Goal: Task Accomplishment & Management: Complete application form

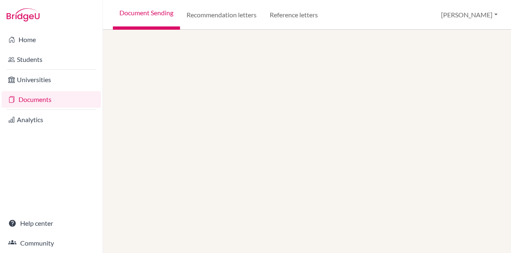
click at [63, 97] on link "Documents" at bounding box center [51, 99] width 99 height 16
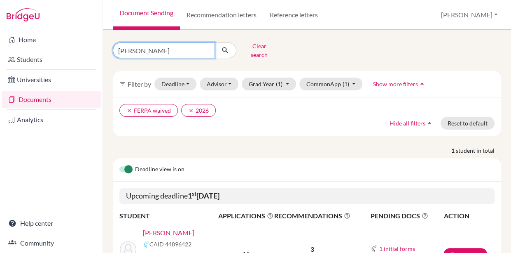
drag, startPoint x: 145, startPoint y: 50, endPoint x: 89, endPoint y: 43, distance: 56.5
click at [113, 43] on input "nadine" at bounding box center [164, 50] width 102 height 16
type input "metwally"
click button "submit" at bounding box center [226, 50] width 22 height 16
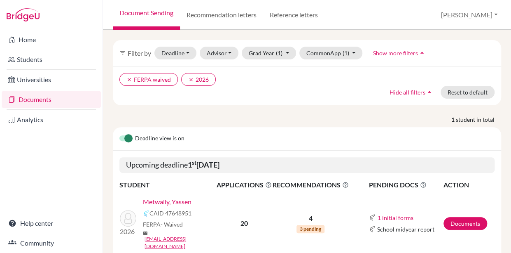
scroll to position [49, 0]
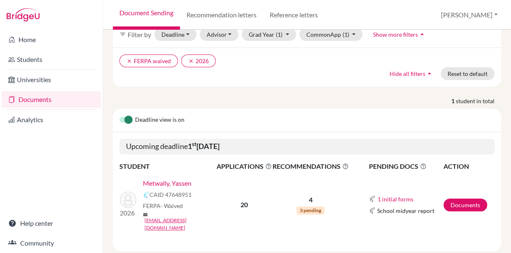
click at [179, 178] on link "Metwally, Yassen" at bounding box center [167, 183] width 49 height 10
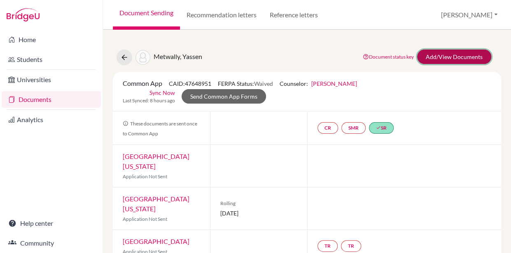
click at [440, 54] on link "Add/View Documents" at bounding box center [454, 56] width 74 height 14
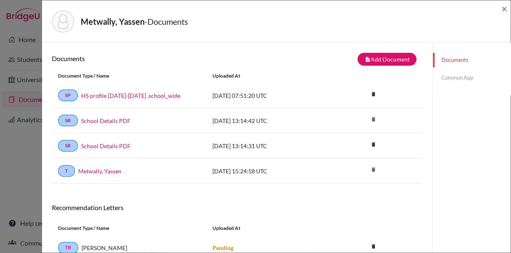
click at [449, 78] on link "Common App" at bounding box center [472, 77] width 78 height 14
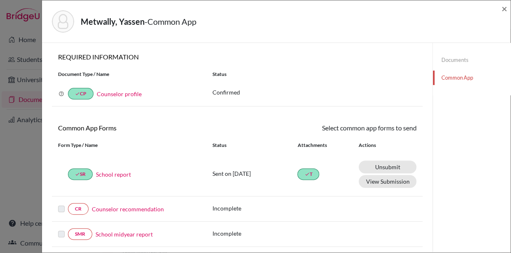
click at [126, 209] on link "Counselor recommendation" at bounding box center [128, 208] width 72 height 9
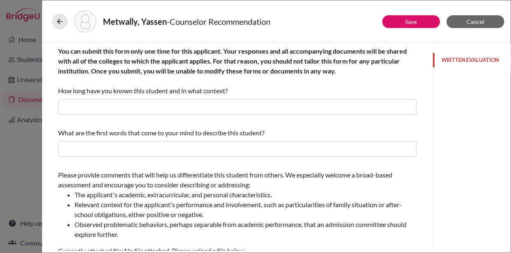
click at [460, 60] on button "WRITTEN EVALUATION" at bounding box center [472, 60] width 78 height 14
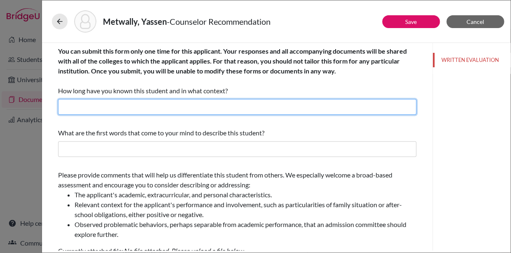
click at [77, 108] on input "text" at bounding box center [237, 107] width 358 height 16
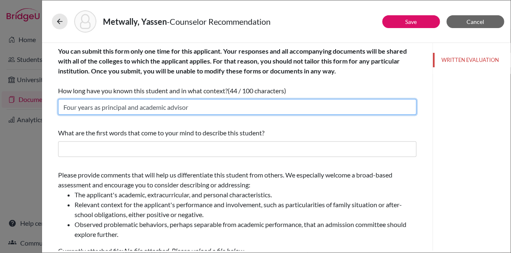
type input "Four years as principal and academic advisor"
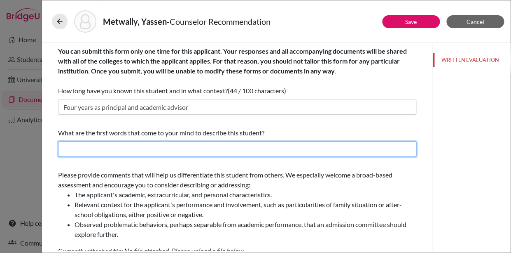
click at [77, 151] on input "text" at bounding box center [237, 149] width 358 height 16
click at [143, 150] on input "Smart, funny, determined," at bounding box center [237, 149] width 358 height 16
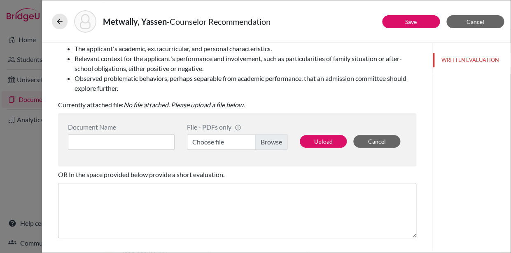
scroll to position [148, 0]
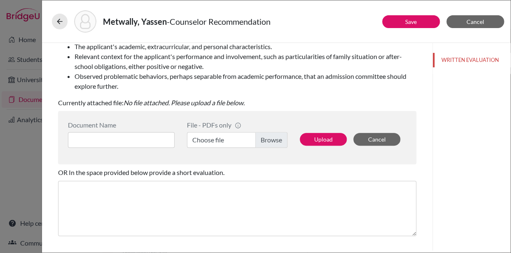
type input "Smart, funny, determined, kind, warm, decent."
click at [89, 137] on input at bounding box center [121, 140] width 107 height 16
type input "Recommedation"
click at [265, 138] on label "Choose file" at bounding box center [237, 140] width 101 height 16
click at [265, 138] on input "Choose file" at bounding box center [237, 140] width 101 height 16
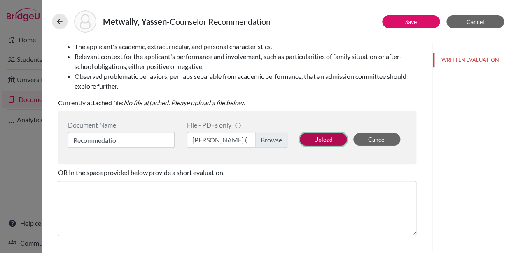
click at [317, 138] on button "Upload" at bounding box center [323, 139] width 47 height 13
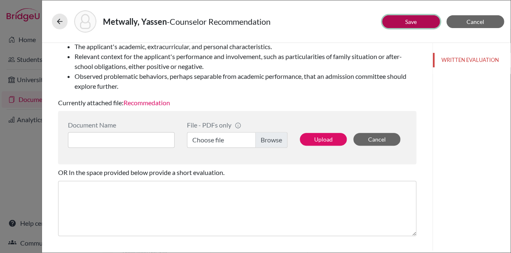
click at [414, 23] on link "Save" at bounding box center [411, 21] width 12 height 7
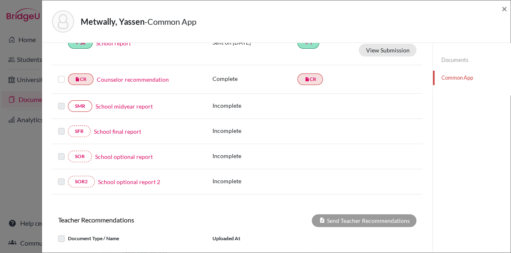
scroll to position [136, 0]
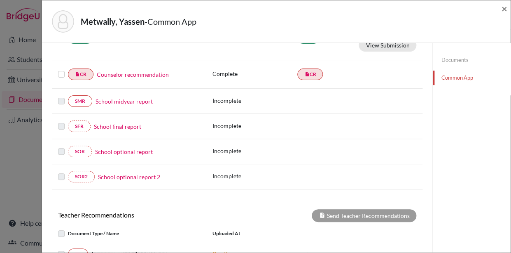
click at [61, 69] on label at bounding box center [61, 69] width 7 height 0
click at [0, 0] on input "checkbox" at bounding box center [0, 0] width 0 height 0
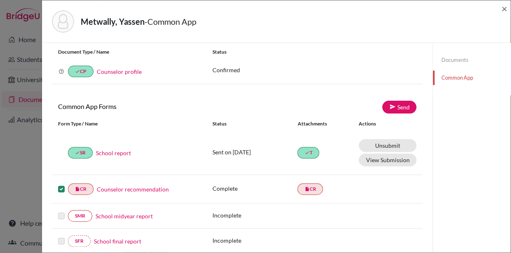
scroll to position [19, 0]
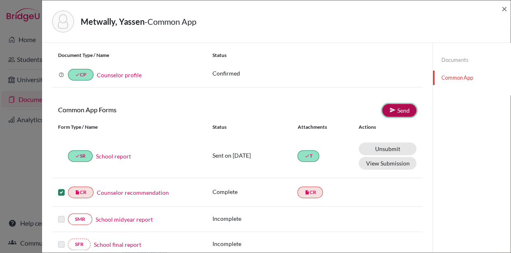
click at [393, 108] on icon at bounding box center [392, 110] width 6 height 6
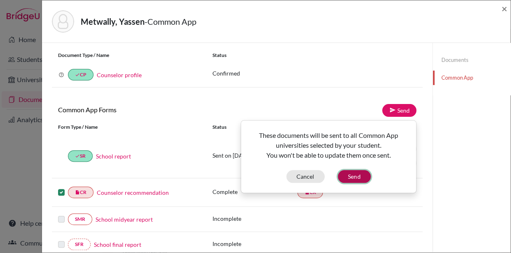
click at [352, 177] on button "Send" at bounding box center [354, 176] width 33 height 13
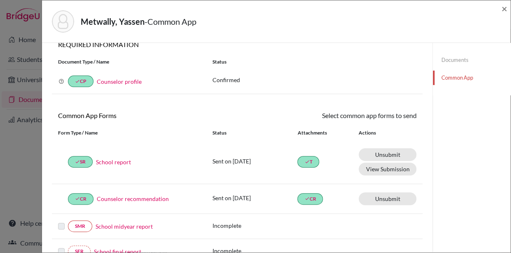
scroll to position [0, 0]
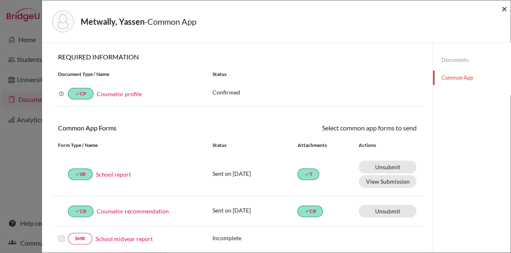
click at [503, 8] on span "×" at bounding box center [505, 8] width 6 height 12
